Goal: Information Seeking & Learning: Check status

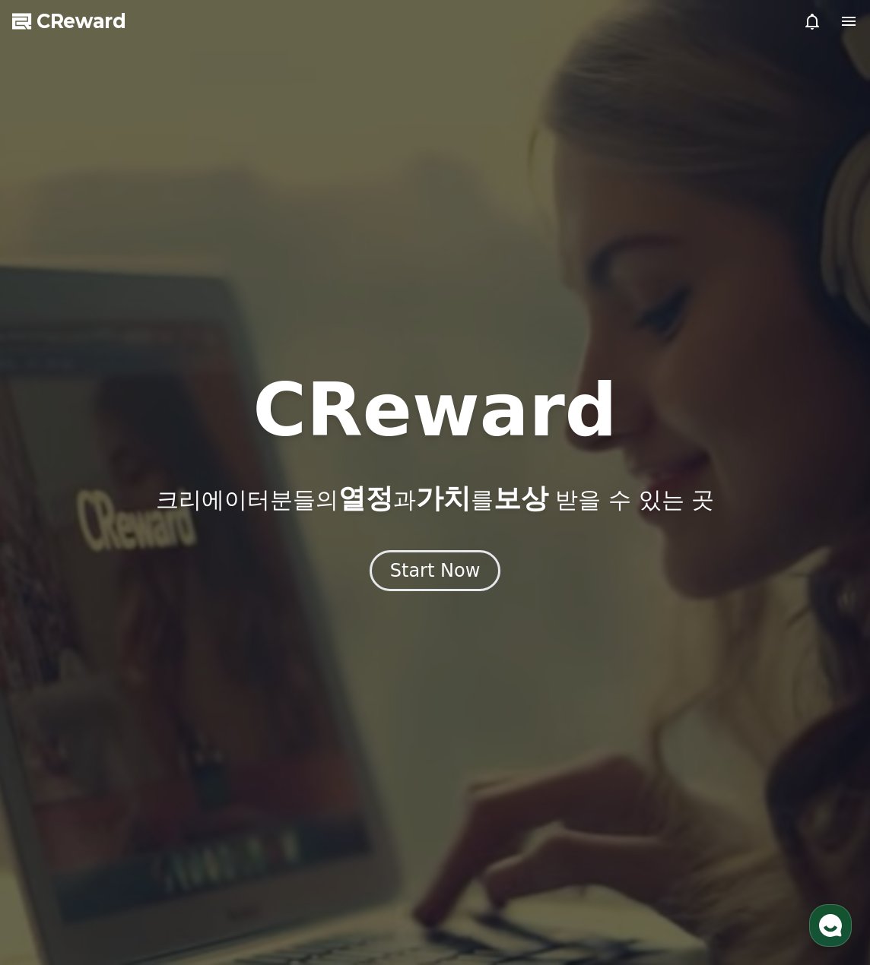
click at [852, 17] on icon at bounding box center [848, 21] width 14 height 9
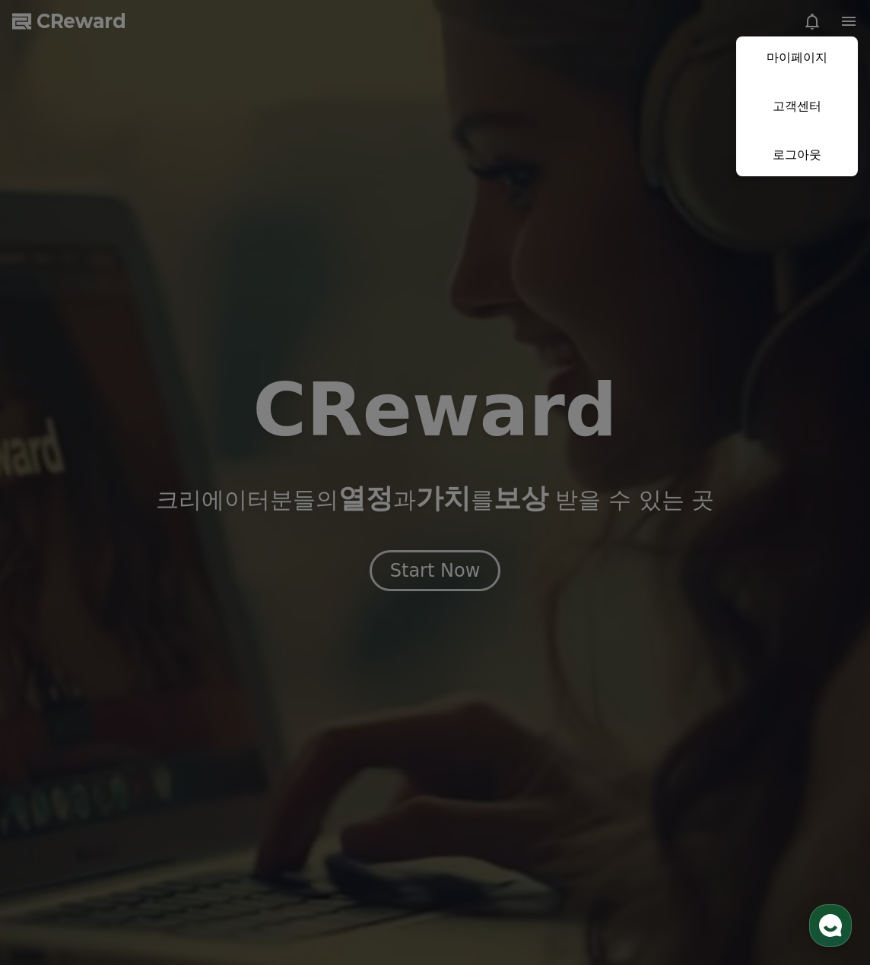
click at [398, 364] on button "close" at bounding box center [435, 482] width 870 height 965
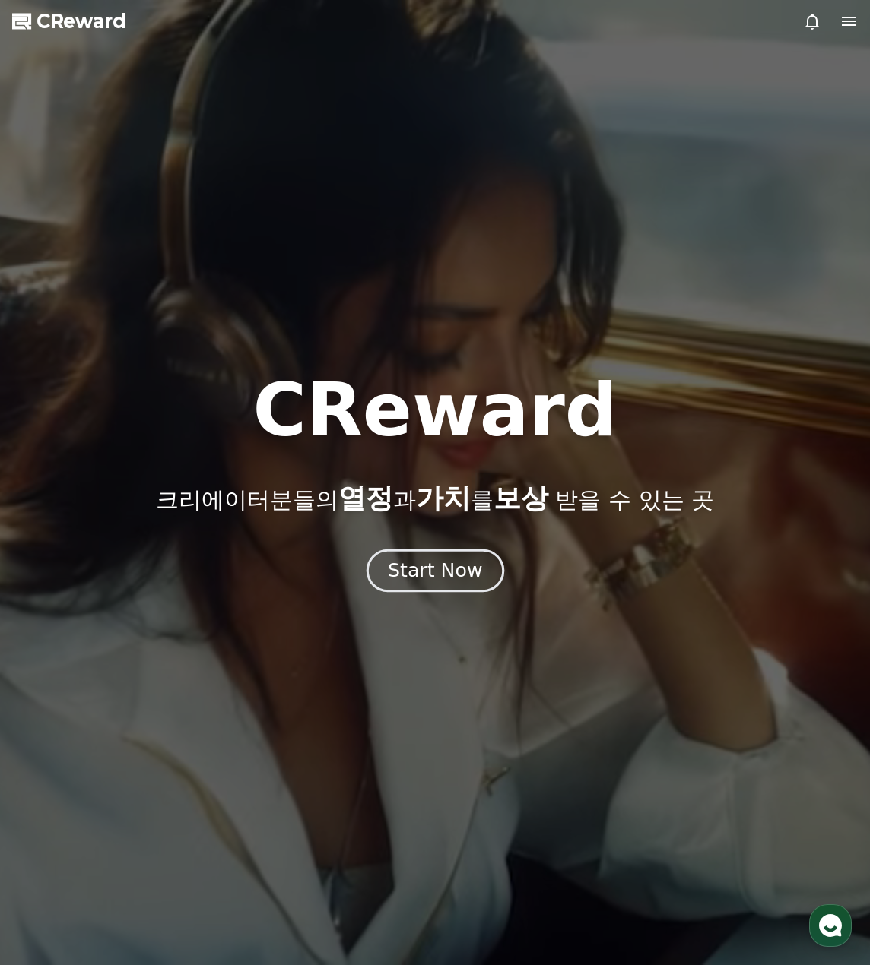
click at [448, 564] on div "Start Now" at bounding box center [435, 571] width 94 height 26
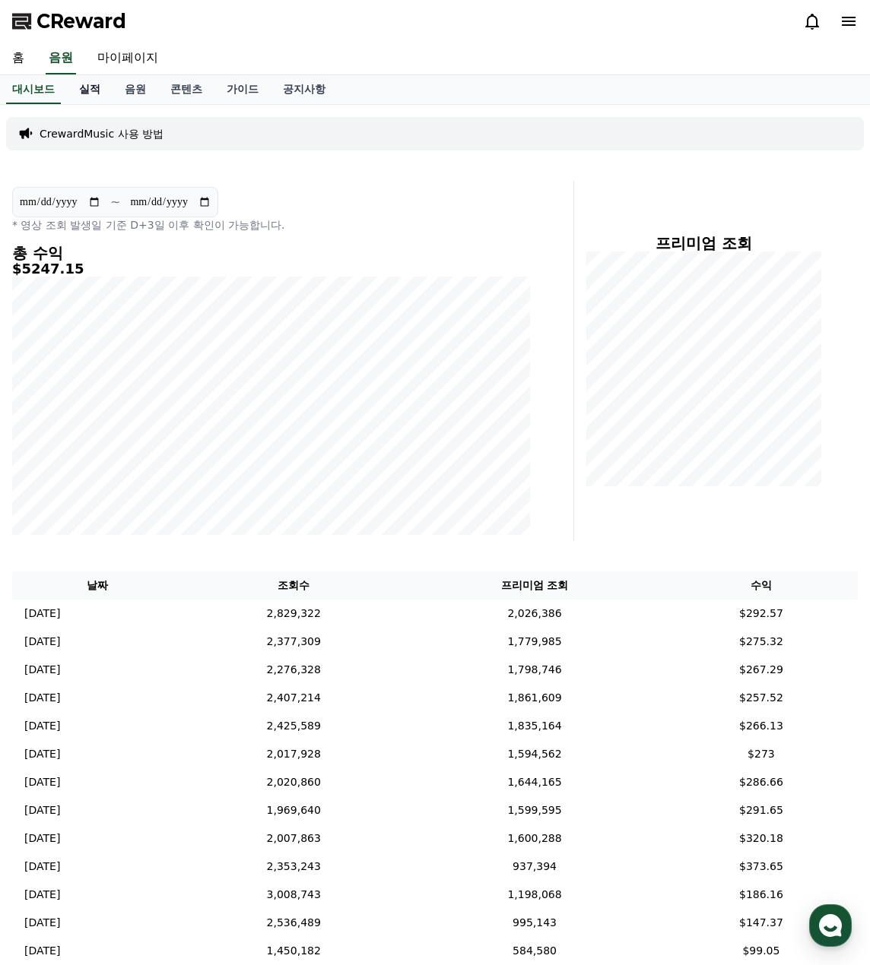
click at [89, 87] on link "실적" at bounding box center [90, 89] width 46 height 29
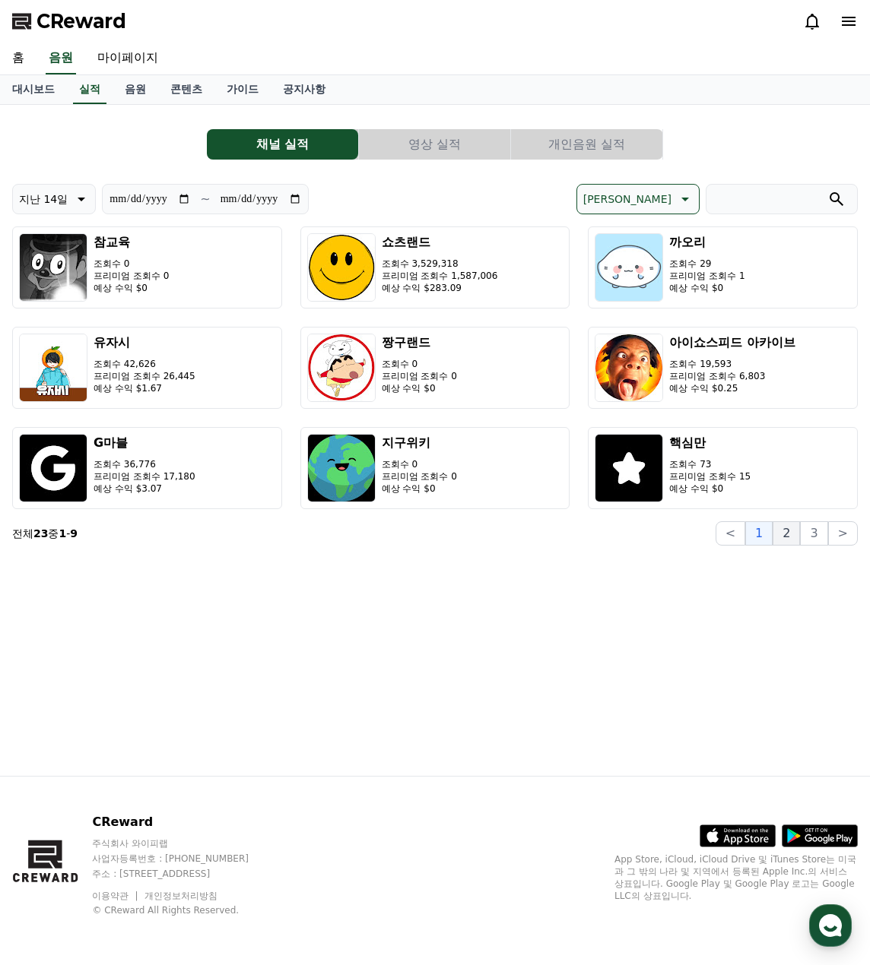
click at [792, 532] on button "2" at bounding box center [785, 533] width 27 height 24
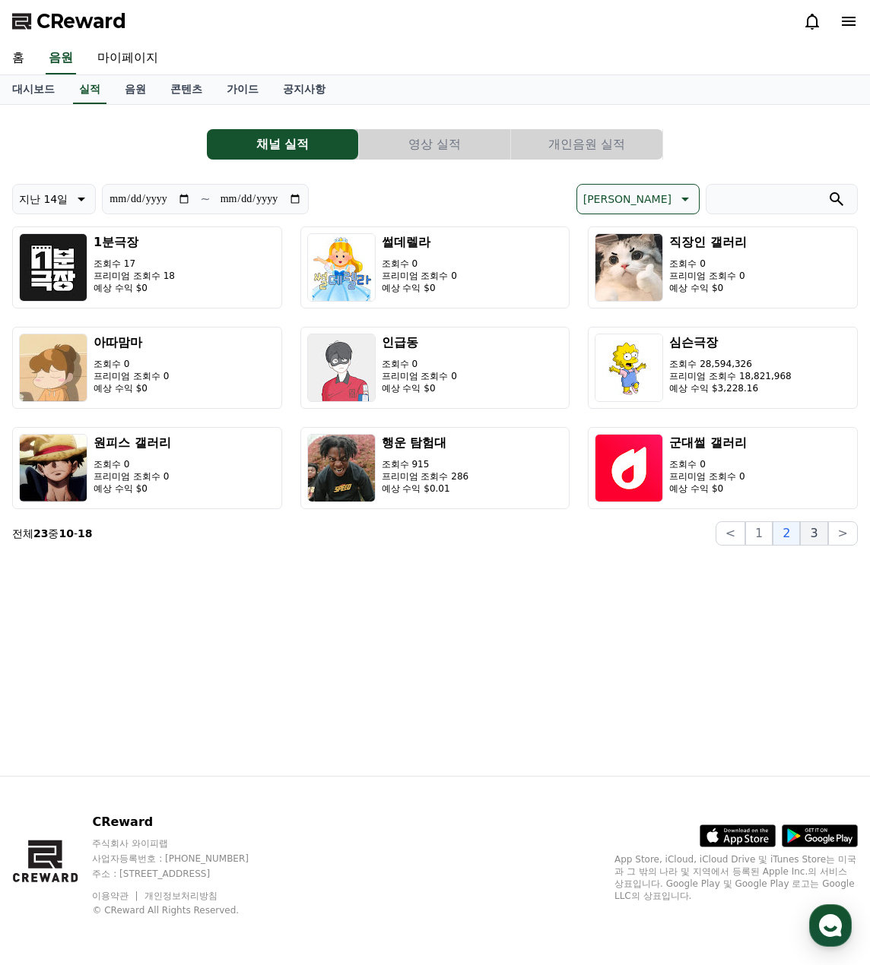
click at [816, 535] on button "3" at bounding box center [813, 533] width 27 height 24
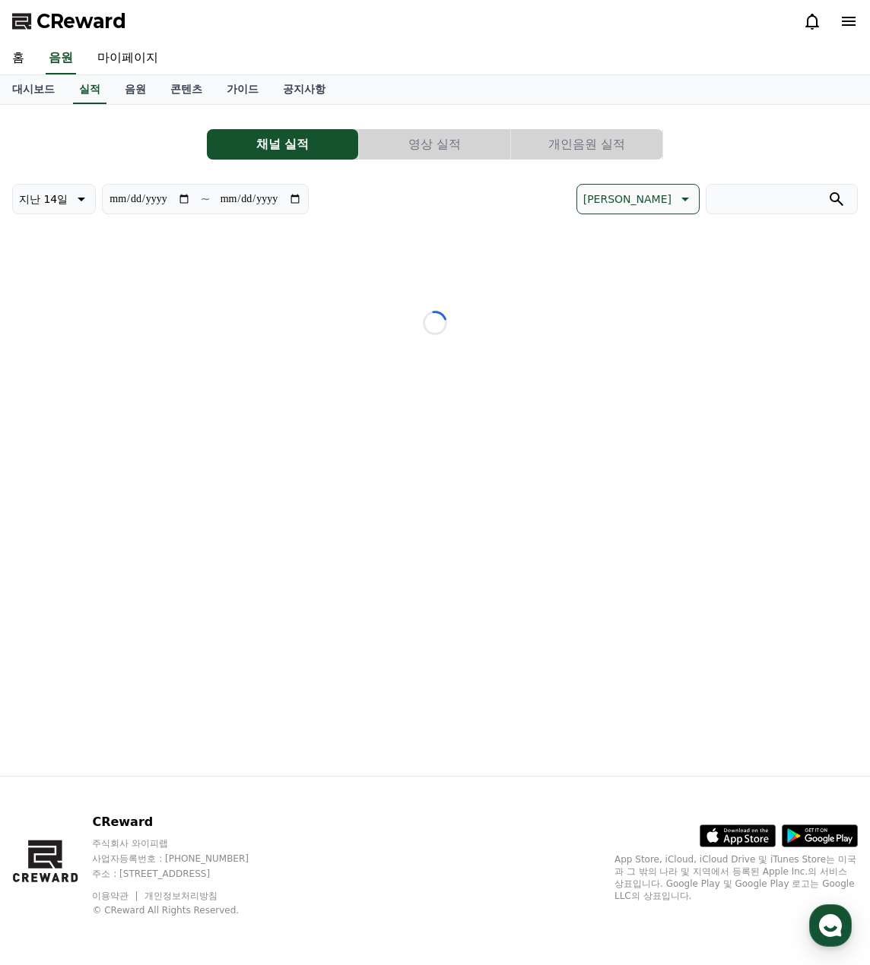
click at [784, 531] on div "**********" at bounding box center [435, 440] width 870 height 671
click at [781, 531] on div "**********" at bounding box center [435, 440] width 870 height 671
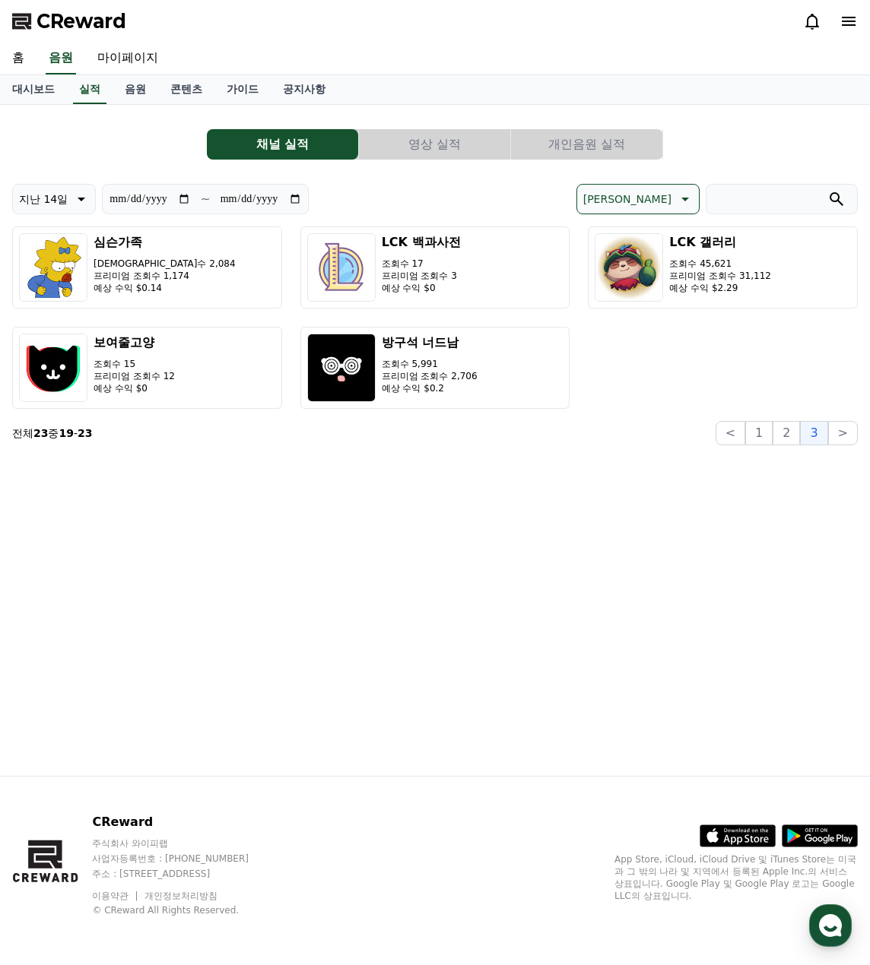
click at [772, 433] on button "1" at bounding box center [758, 433] width 27 height 24
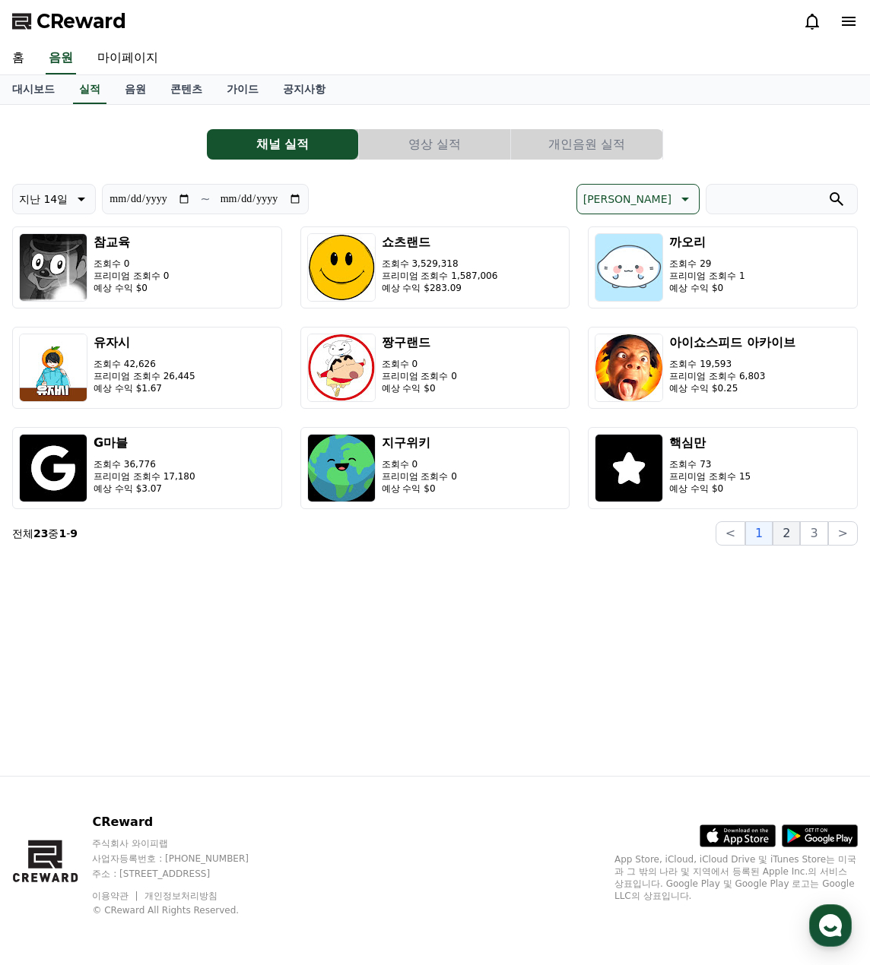
click at [794, 545] on button "2" at bounding box center [785, 533] width 27 height 24
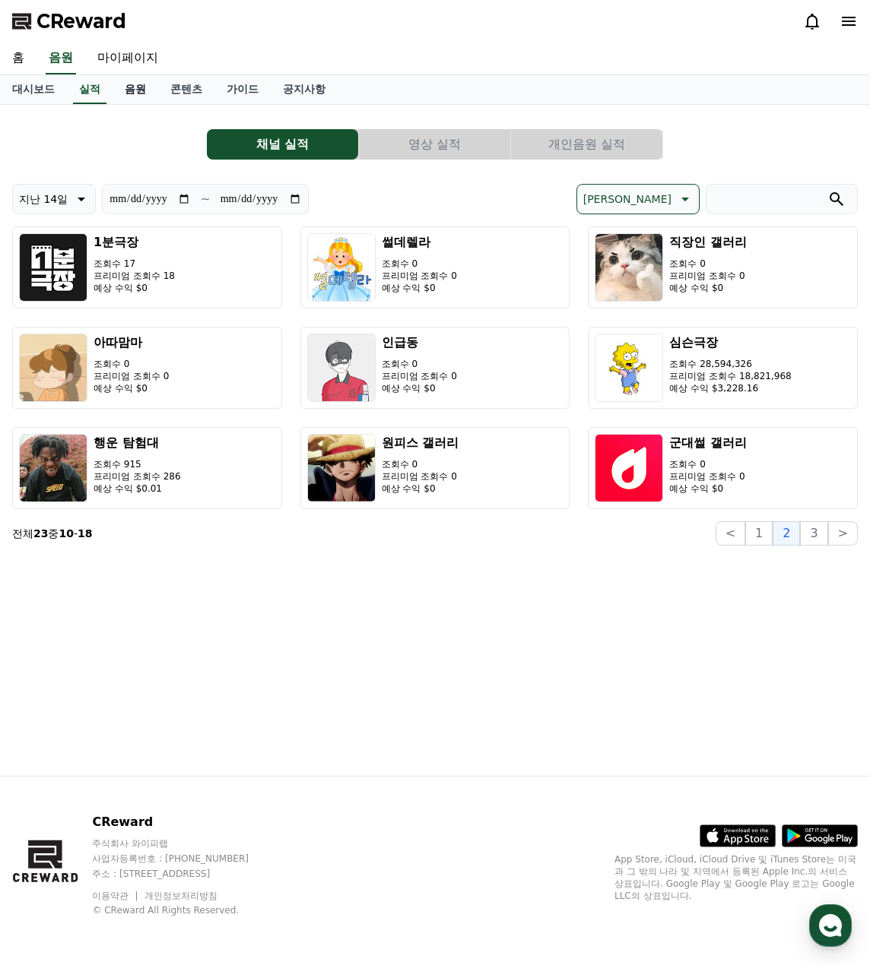
click at [136, 93] on link "음원" at bounding box center [136, 89] width 46 height 29
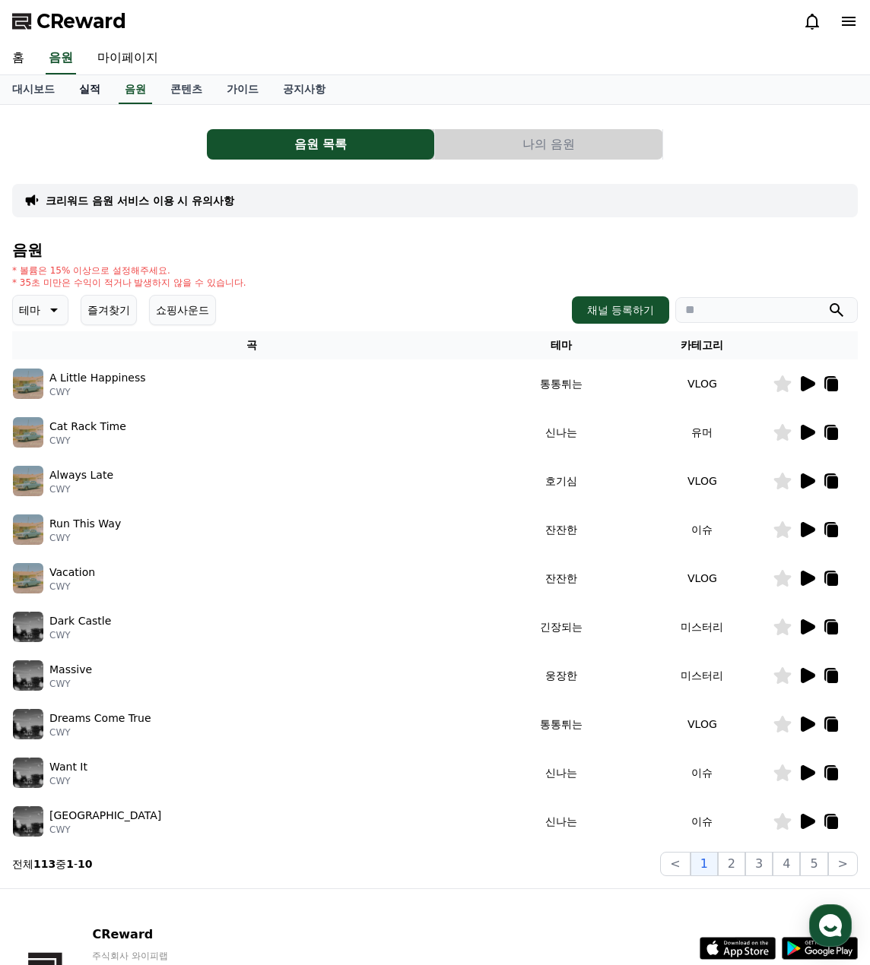
click at [88, 89] on link "실적" at bounding box center [90, 89] width 46 height 29
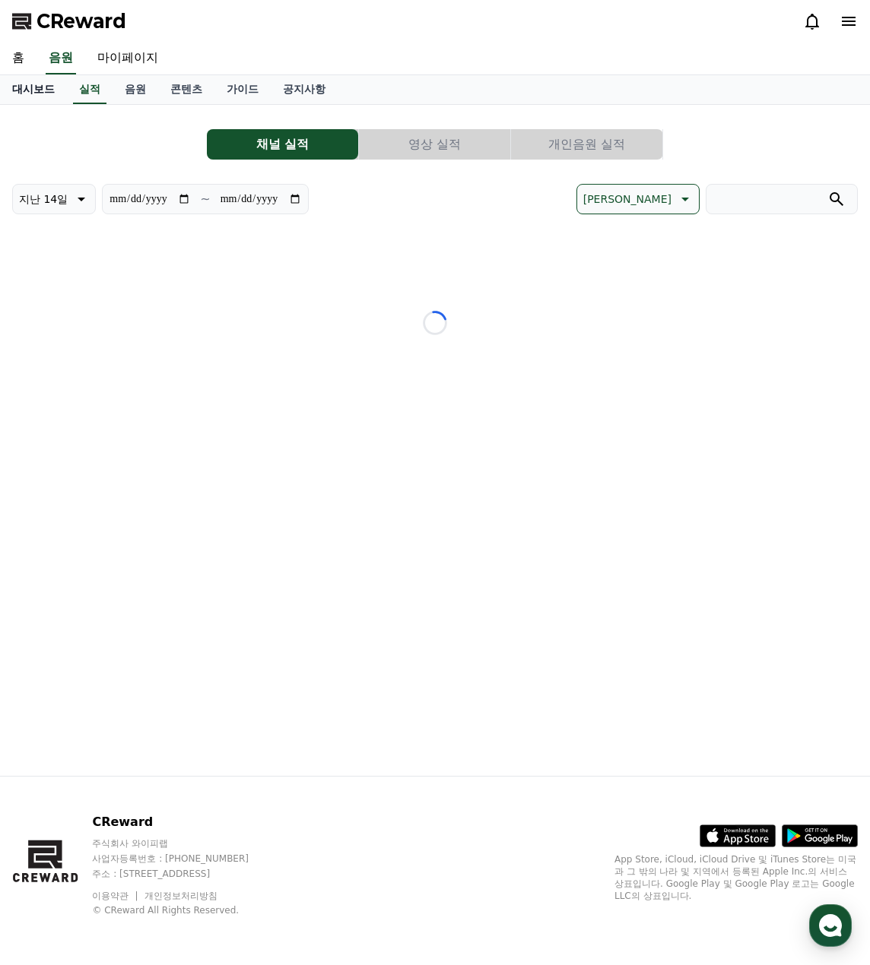
click at [21, 84] on link "대시보드" at bounding box center [33, 89] width 67 height 29
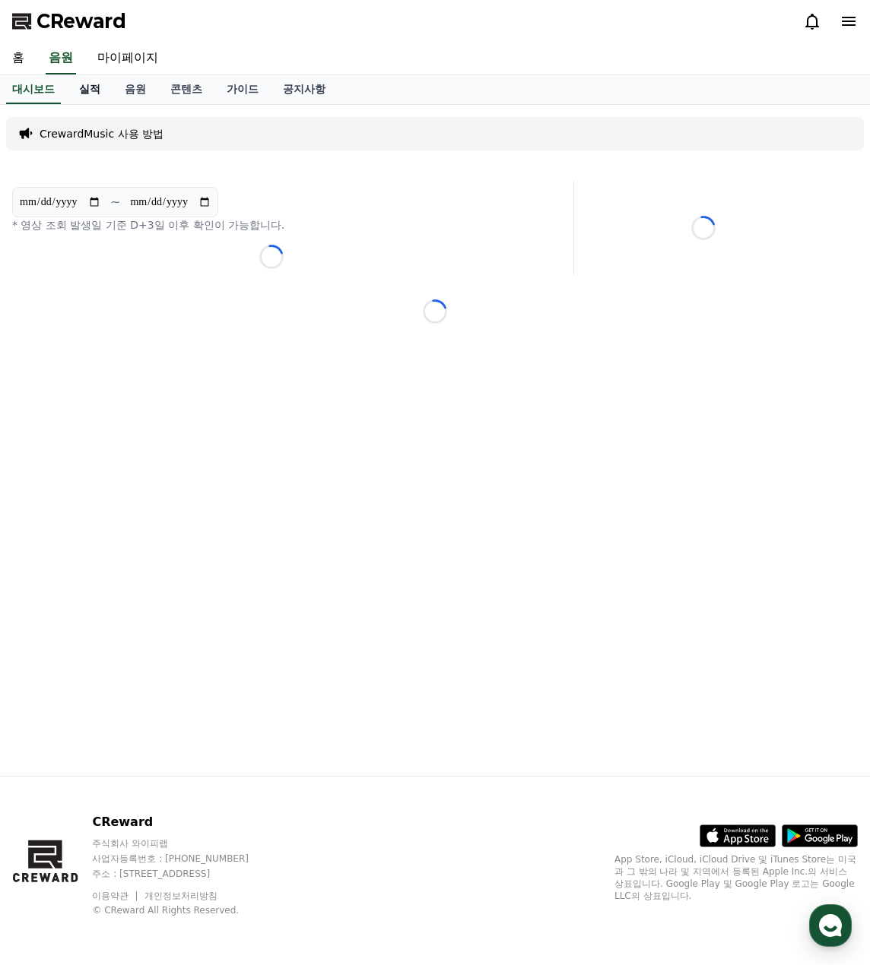
click at [103, 84] on link "실적" at bounding box center [90, 89] width 46 height 29
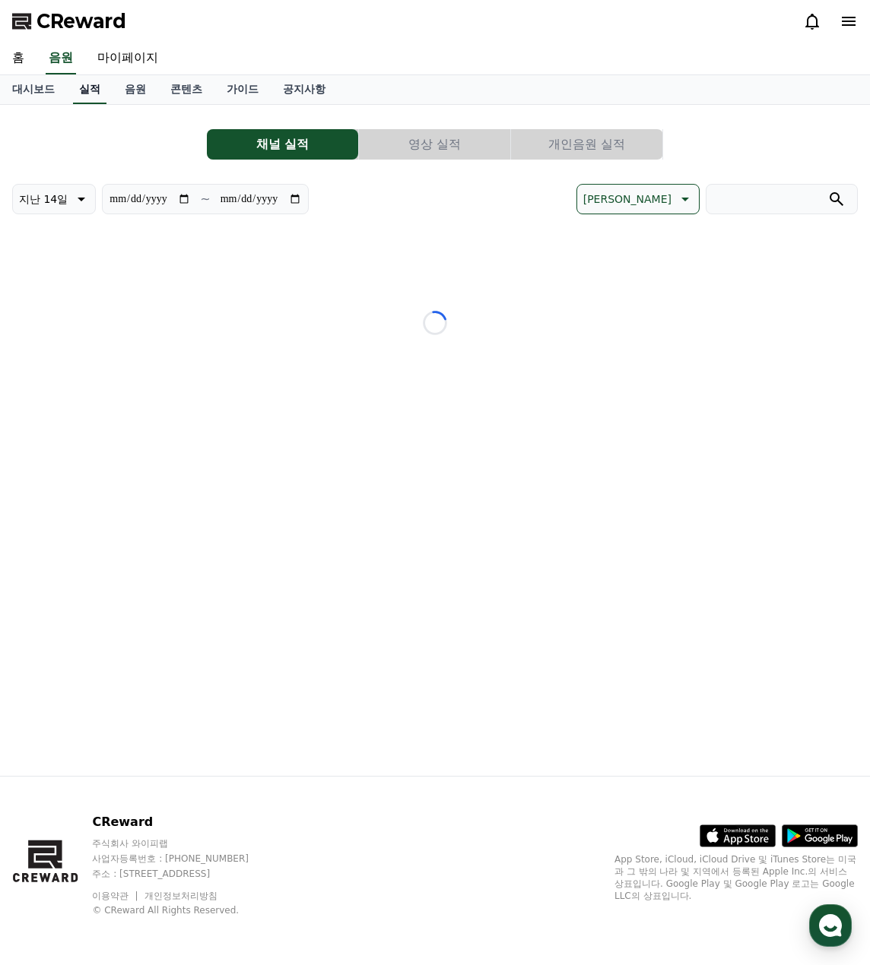
click at [91, 88] on link "실적" at bounding box center [89, 89] width 33 height 29
click at [410, 141] on button "영상 실적" at bounding box center [434, 144] width 151 height 30
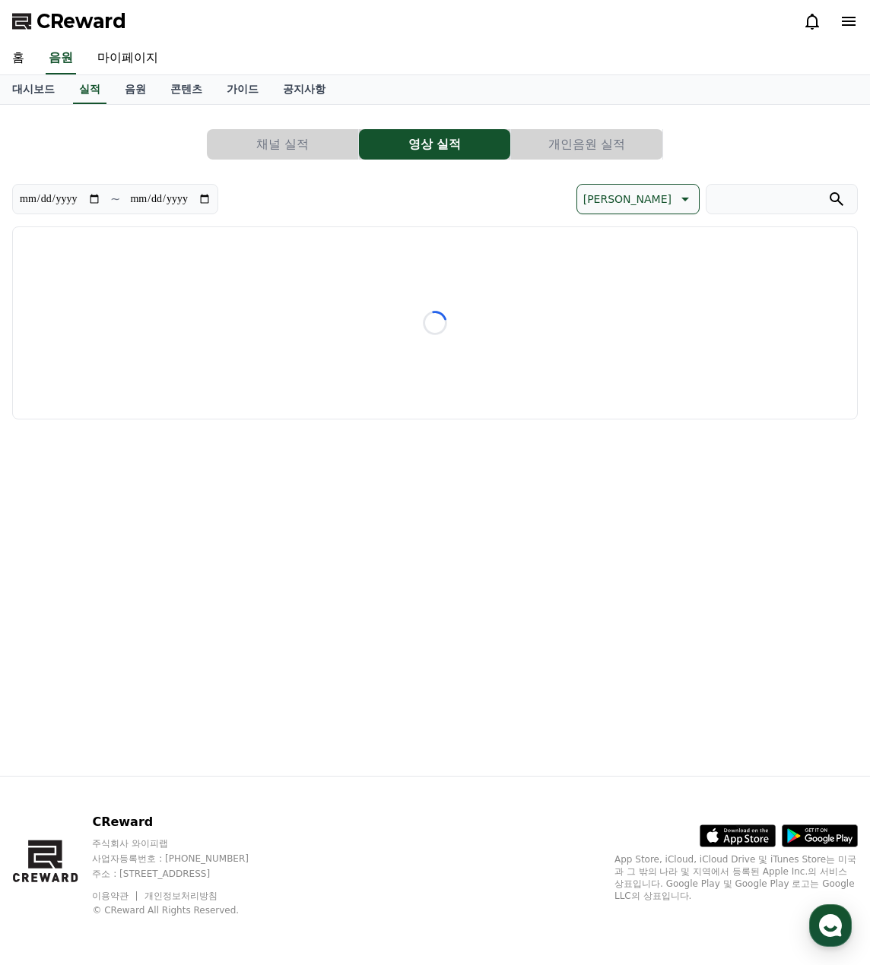
click at [619, 149] on button "개인음원 실적" at bounding box center [586, 144] width 151 height 30
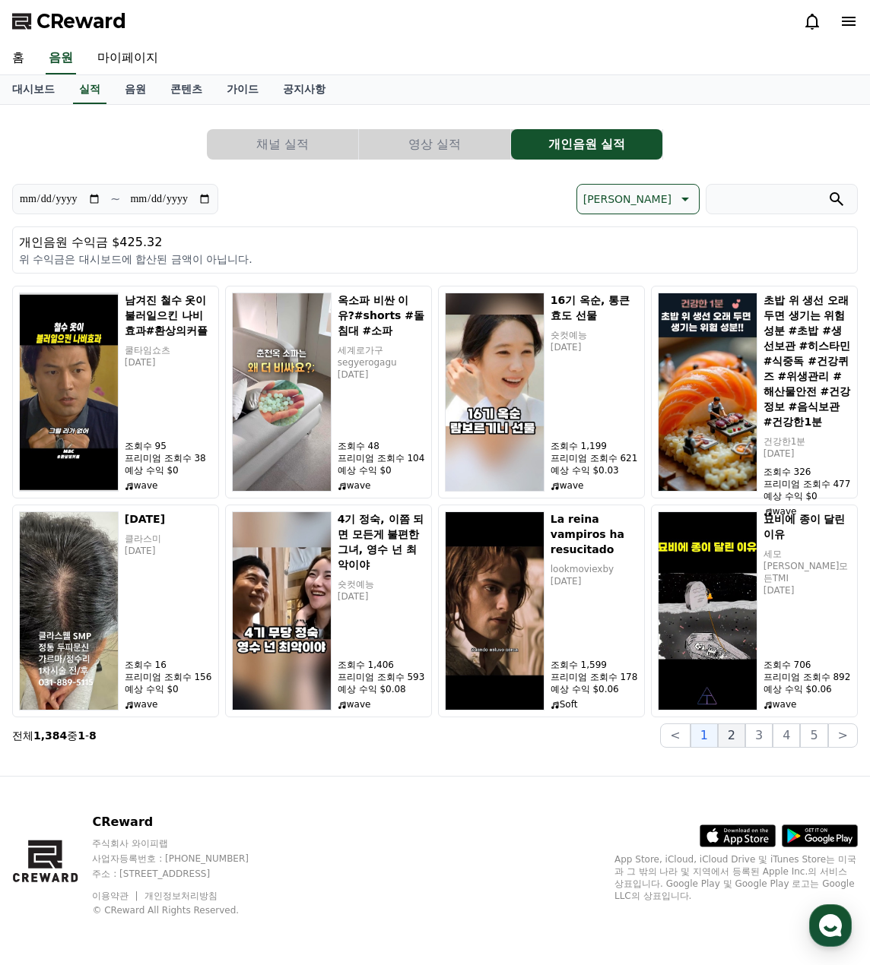
click at [735, 734] on button "2" at bounding box center [731, 736] width 27 height 24
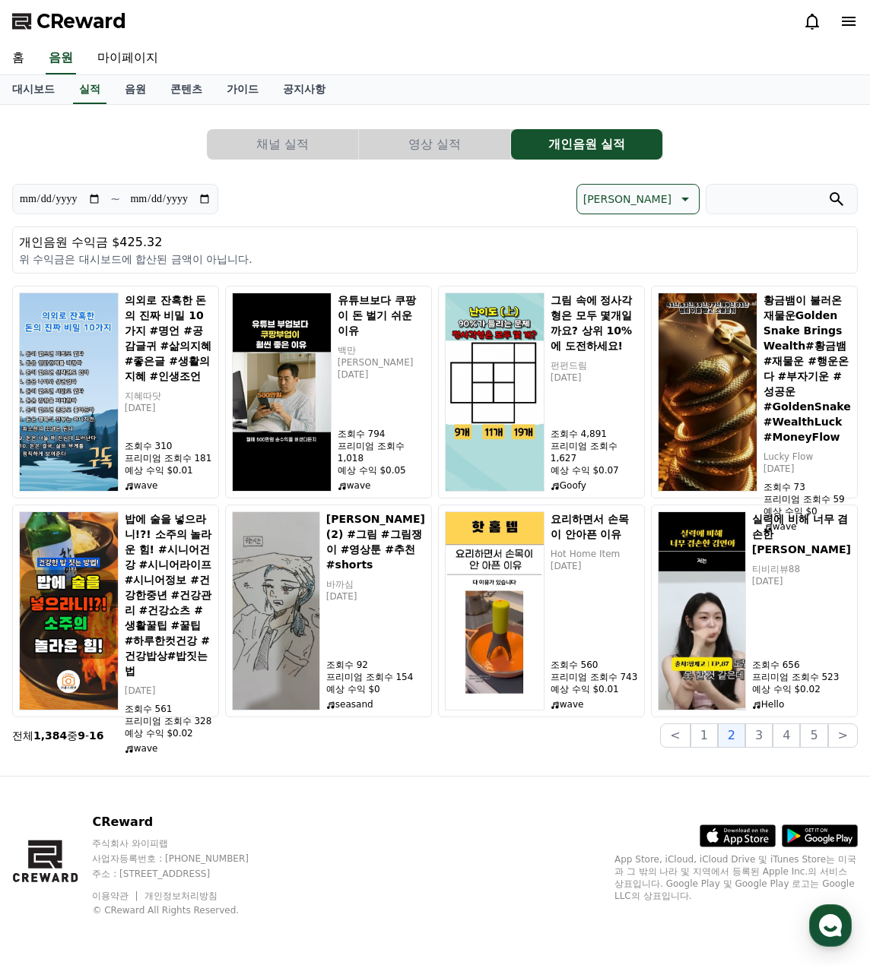
click at [662, 195] on p "[PERSON_NAME]" at bounding box center [627, 199] width 88 height 21
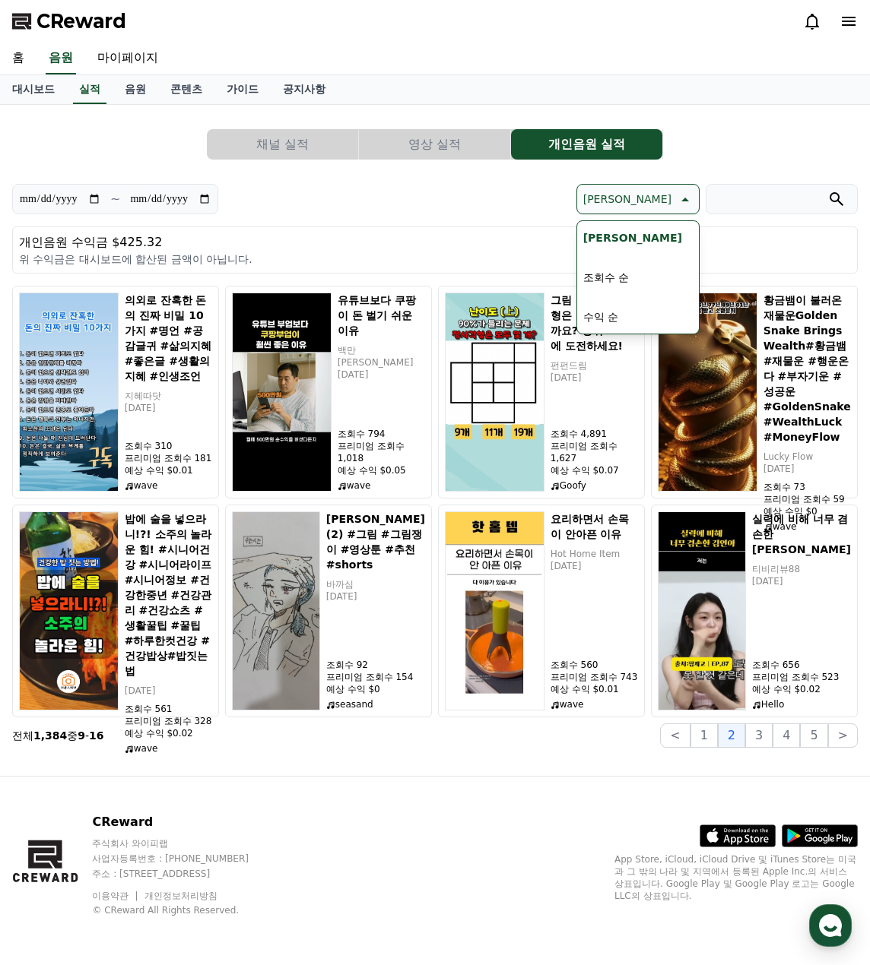
click at [635, 280] on button "조회수 순" at bounding box center [606, 277] width 58 height 33
